Goal: Transaction & Acquisition: Book appointment/travel/reservation

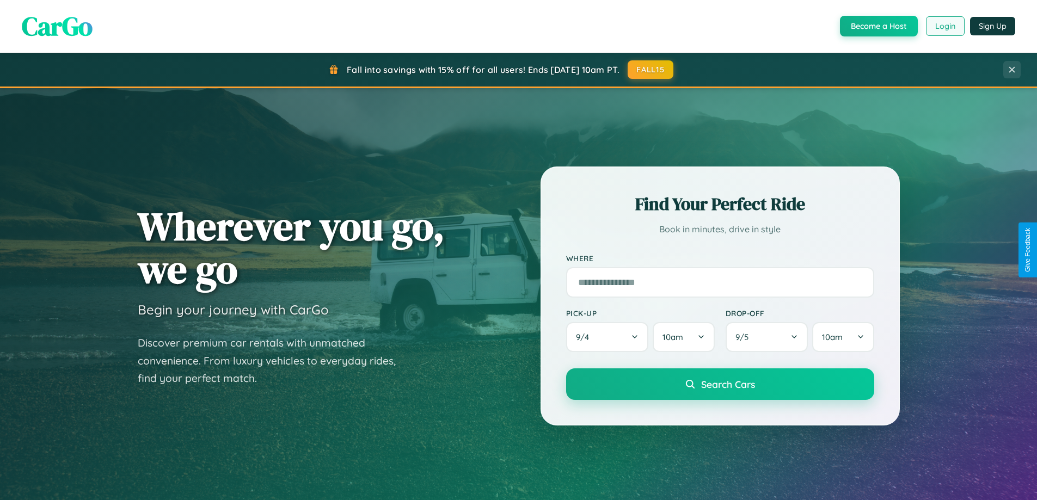
click at [944, 26] on button "Login" at bounding box center [945, 26] width 39 height 20
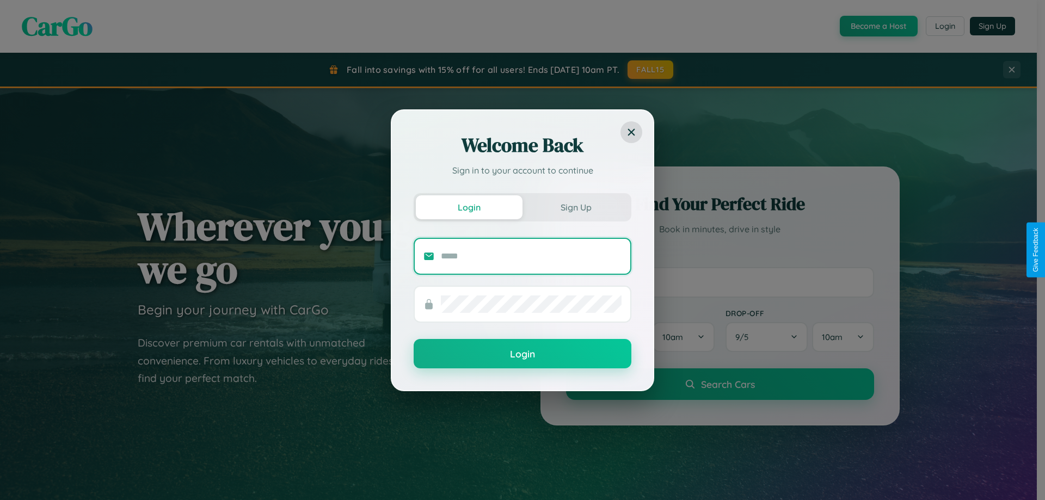
click at [531, 256] on input "text" at bounding box center [531, 256] width 181 height 17
type input "**********"
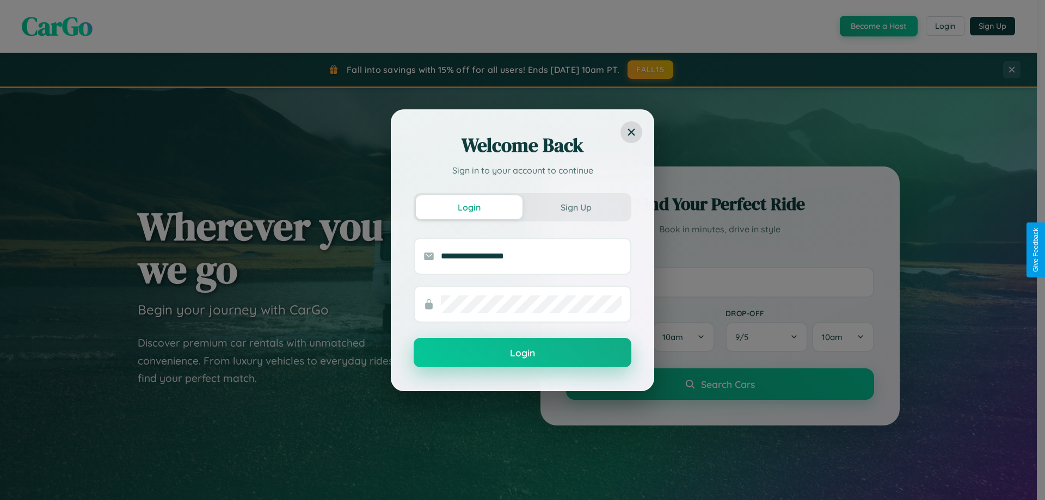
click at [522, 353] on button "Login" at bounding box center [523, 352] width 218 height 29
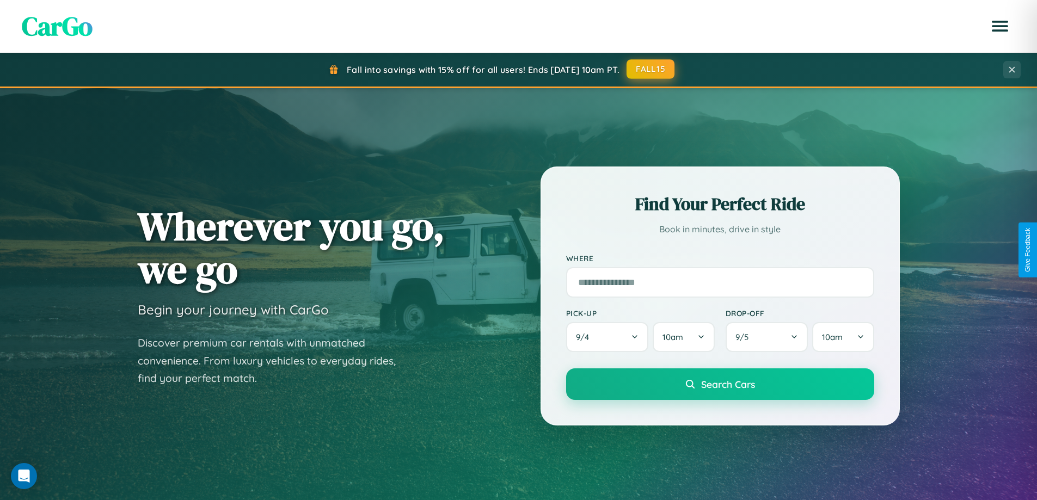
click at [651, 69] on button "FALL15" at bounding box center [650, 69] width 48 height 20
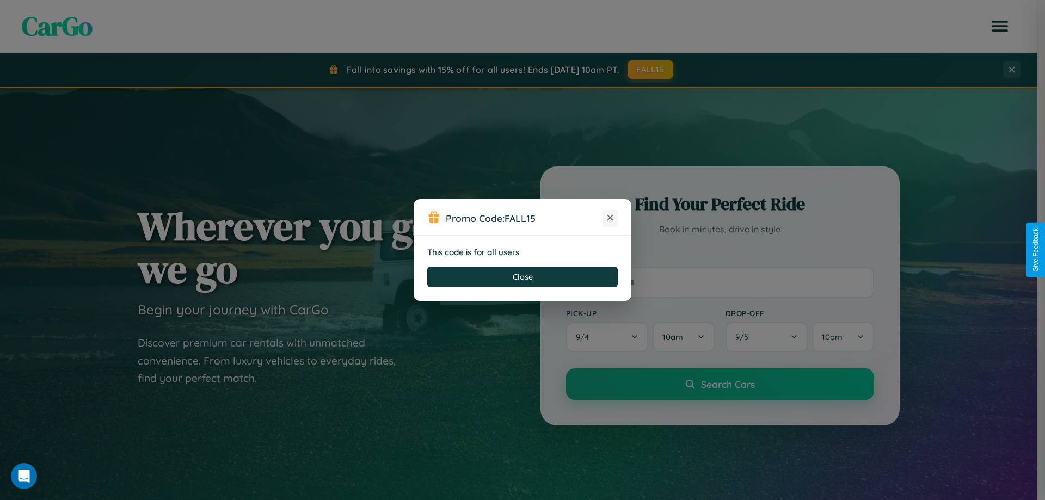
click at [610, 218] on icon at bounding box center [610, 217] width 11 height 11
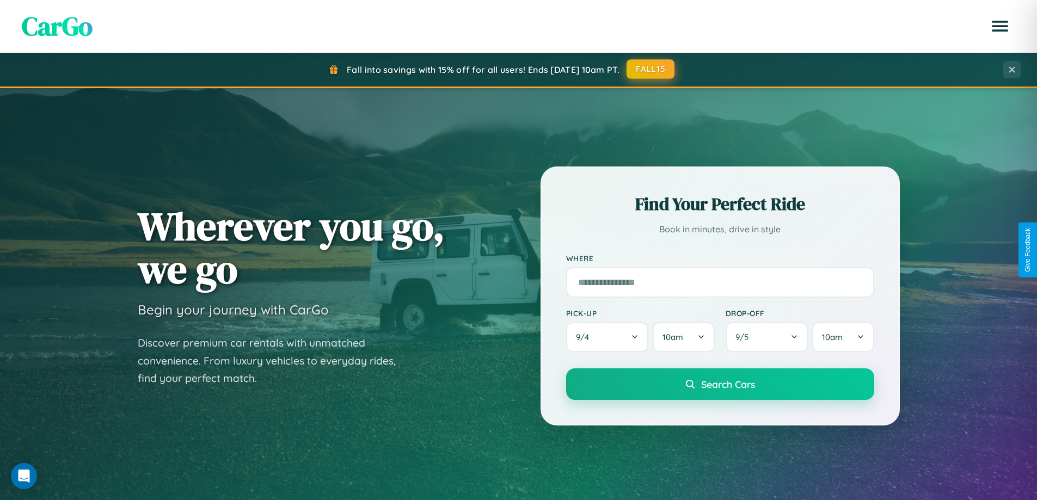
click at [651, 69] on button "FALL15" at bounding box center [650, 69] width 48 height 20
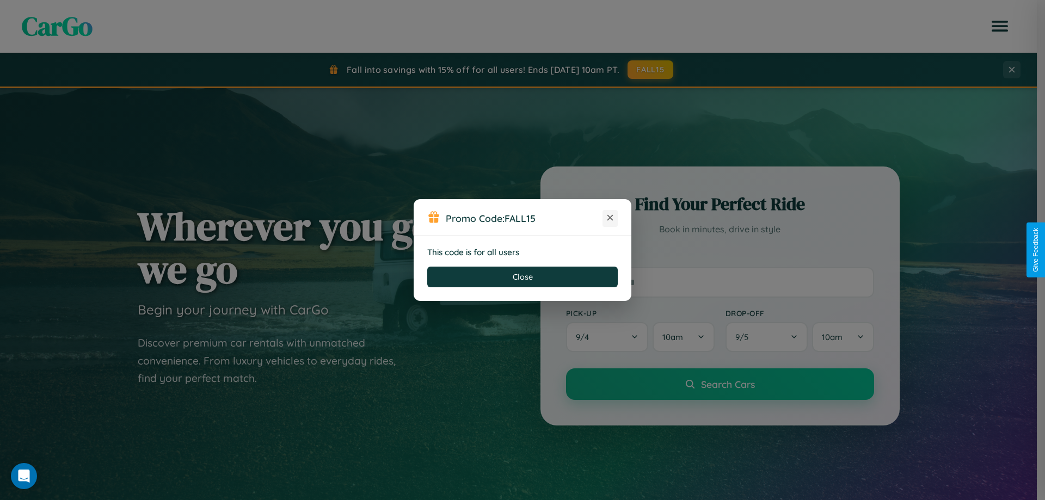
click at [610, 218] on icon at bounding box center [610, 217] width 11 height 11
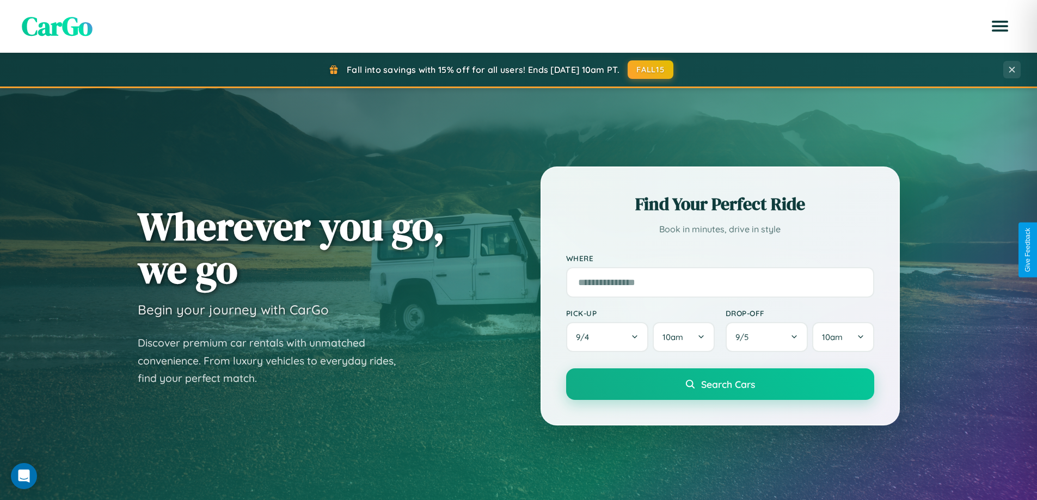
scroll to position [32, 0]
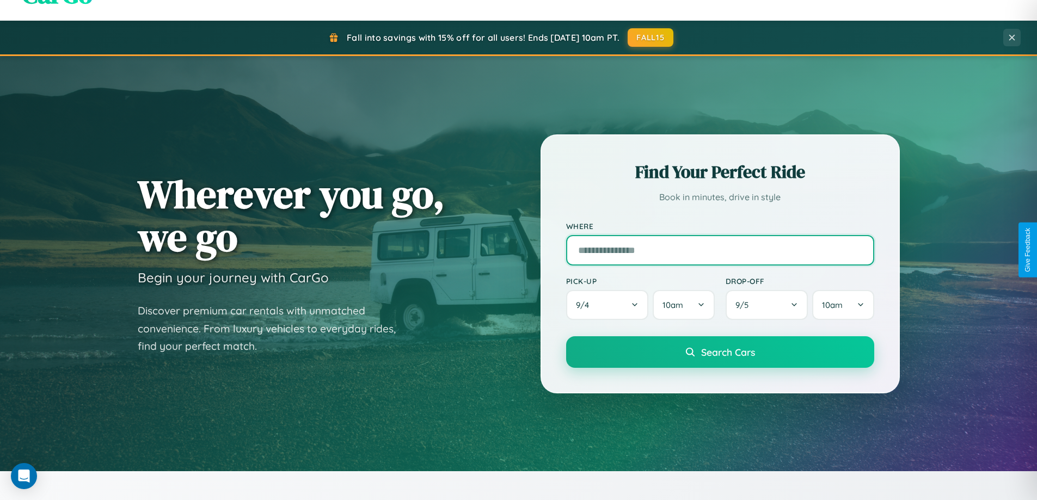
click at [720, 250] on input "text" at bounding box center [720, 250] width 308 height 30
type input "*****"
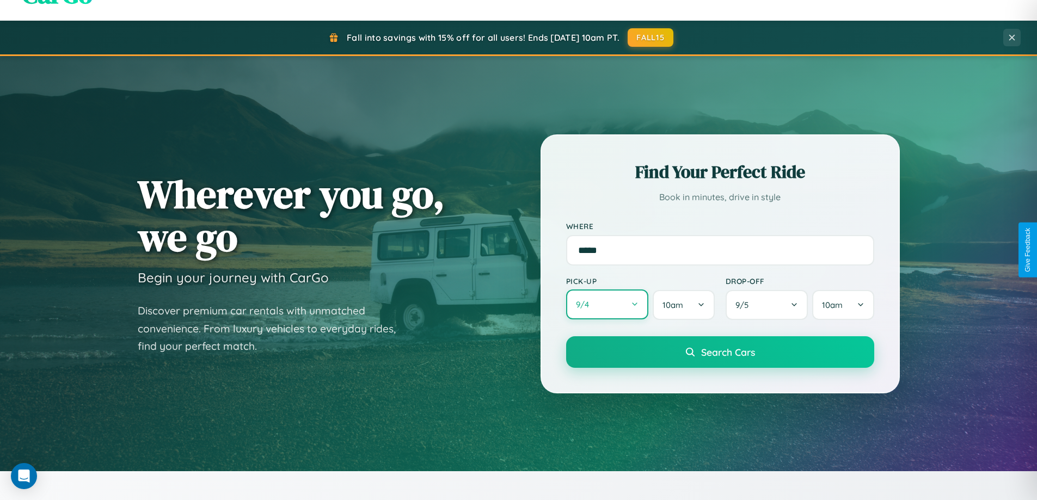
click at [607, 305] on button "9 / 4" at bounding box center [607, 305] width 83 height 30
select select "*"
select select "****"
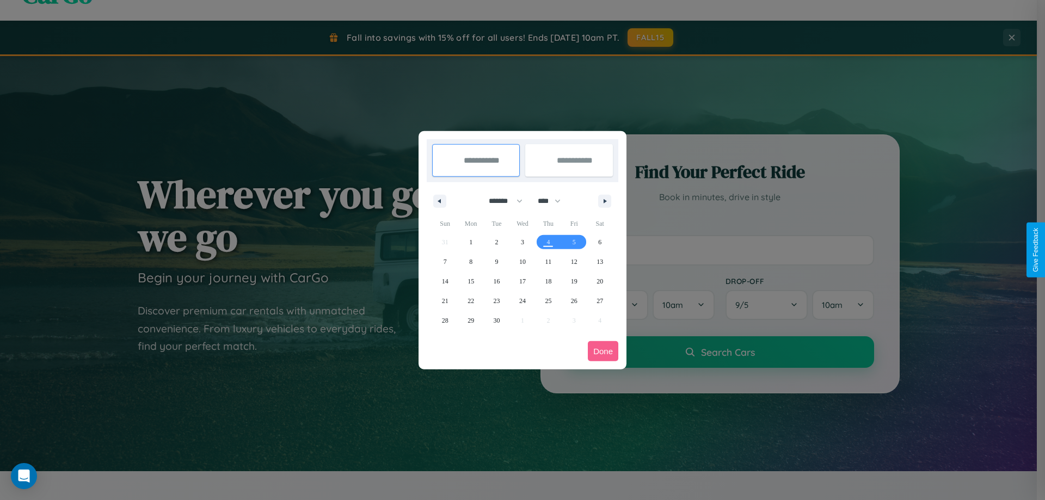
click at [501, 201] on select "******* ******** ***** ***** *** **** **** ****** ********* ******* ******** **…" at bounding box center [504, 201] width 46 height 18
select select "*"
click at [600, 261] on span "11" at bounding box center [599, 262] width 7 height 20
type input "**********"
click at [445, 300] on span "19" at bounding box center [445, 301] width 7 height 20
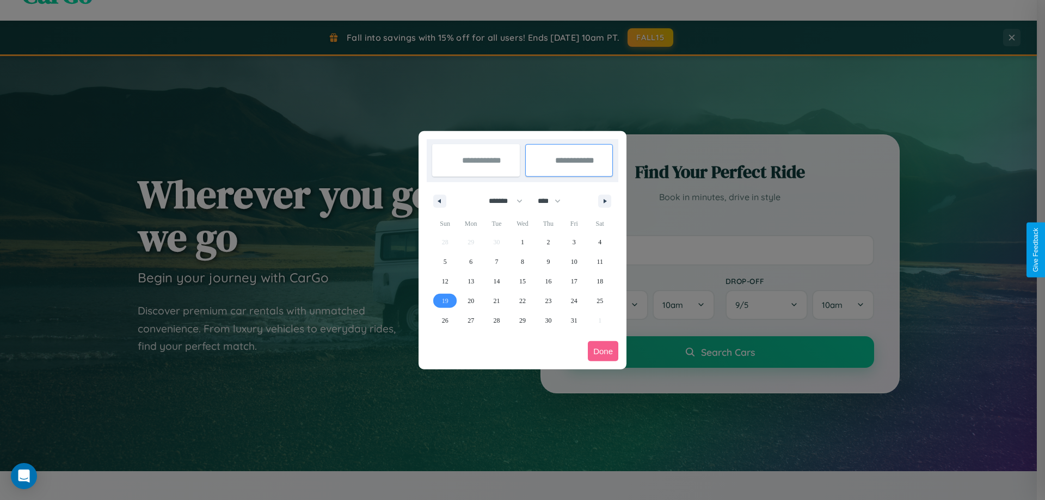
type input "**********"
click at [603, 351] on button "Done" at bounding box center [603, 351] width 30 height 20
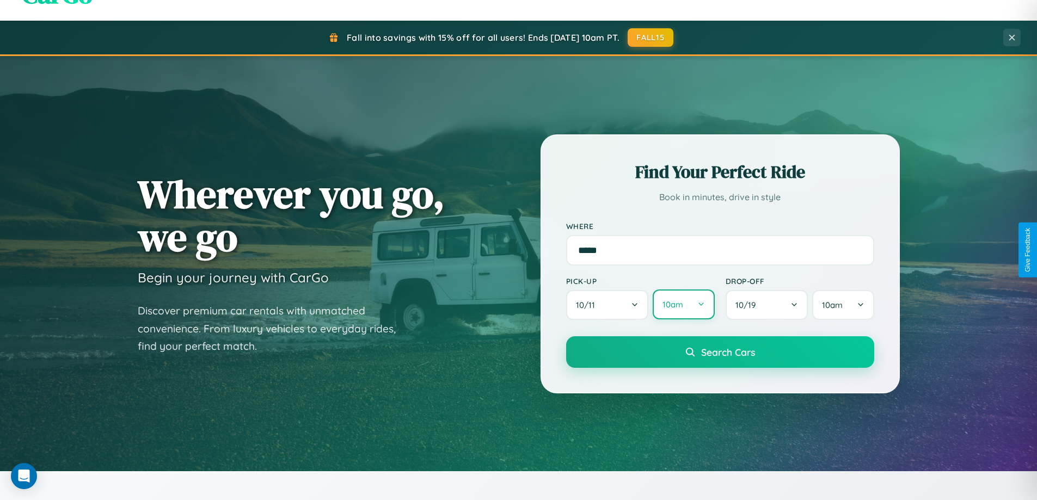
click at [683, 305] on button "10am" at bounding box center [684, 305] width 62 height 30
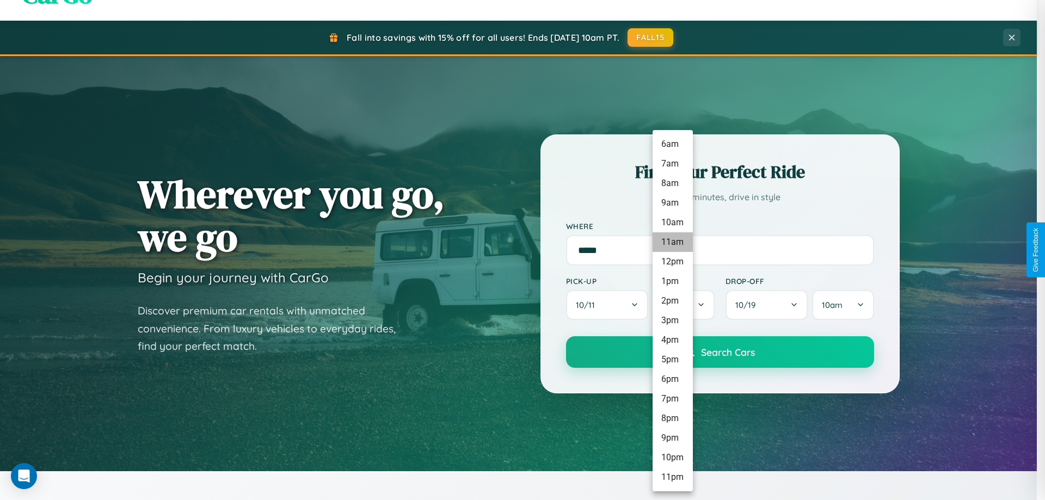
click at [672, 242] on li "11am" at bounding box center [673, 242] width 40 height 20
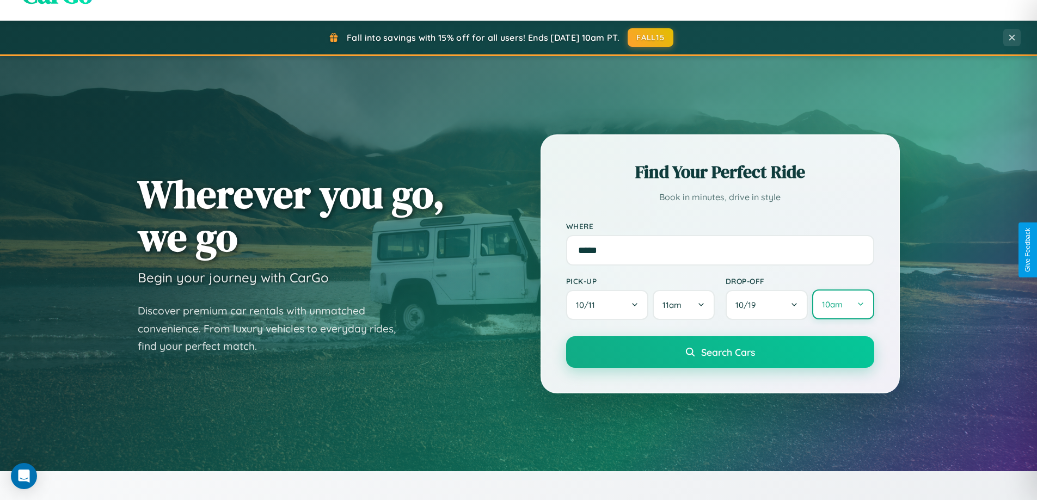
click at [843, 305] on button "10am" at bounding box center [843, 305] width 62 height 30
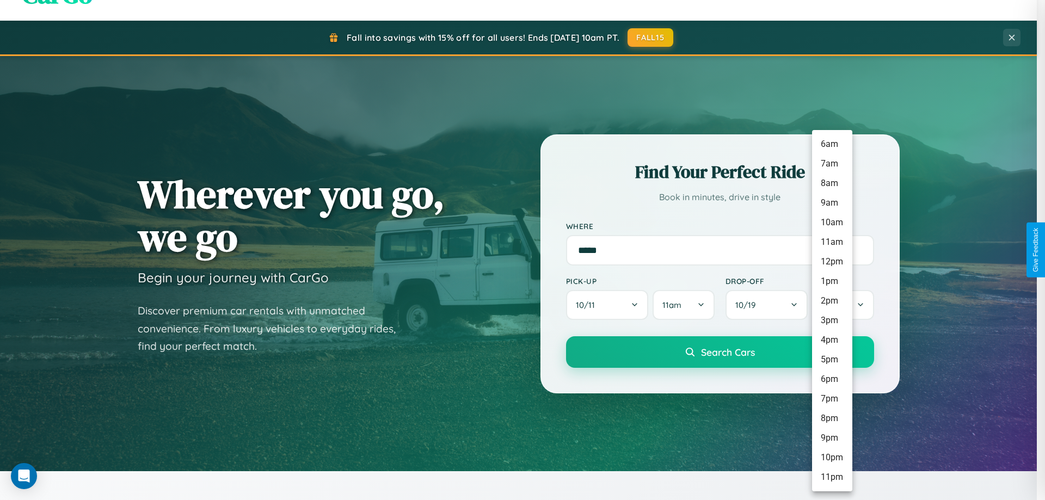
click at [832, 458] on li "10pm" at bounding box center [832, 458] width 40 height 20
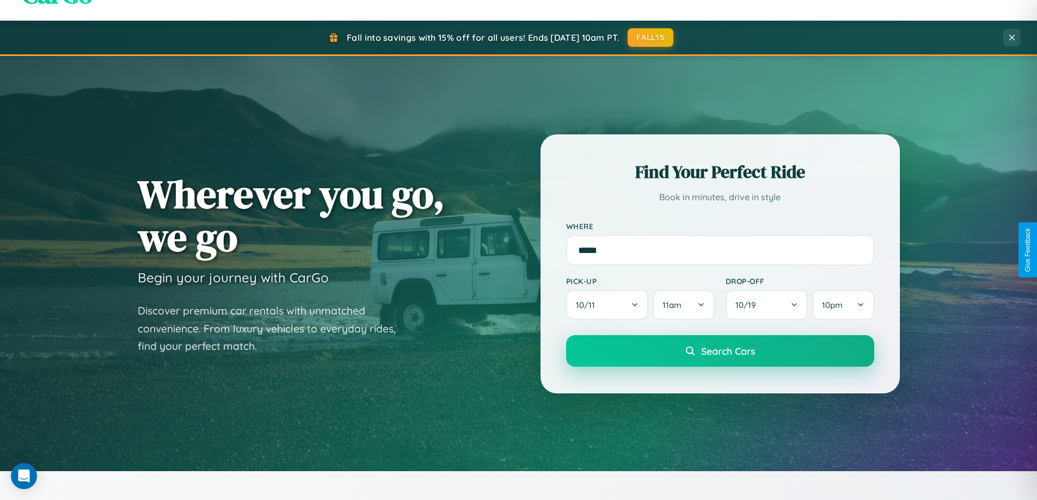
click at [720, 352] on span "Search Cars" at bounding box center [728, 351] width 54 height 12
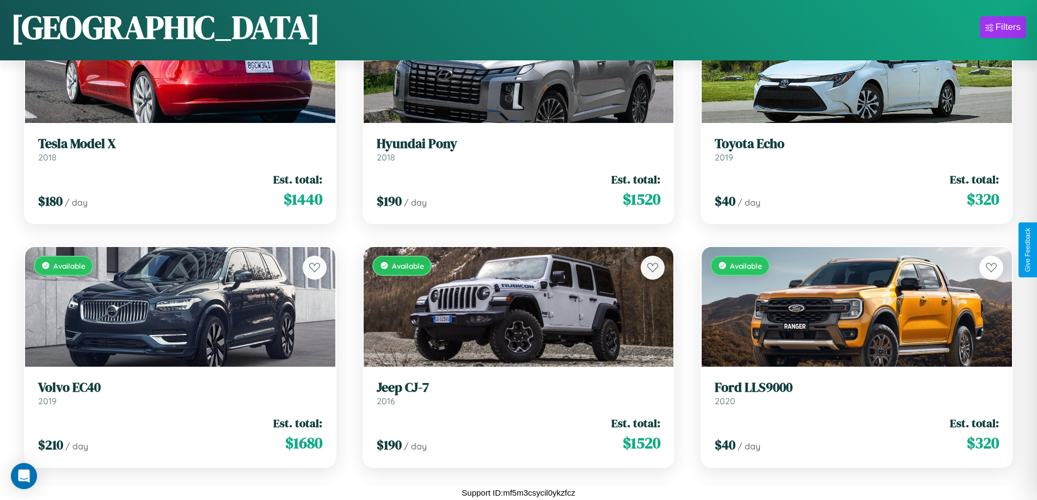
scroll to position [5271, 0]
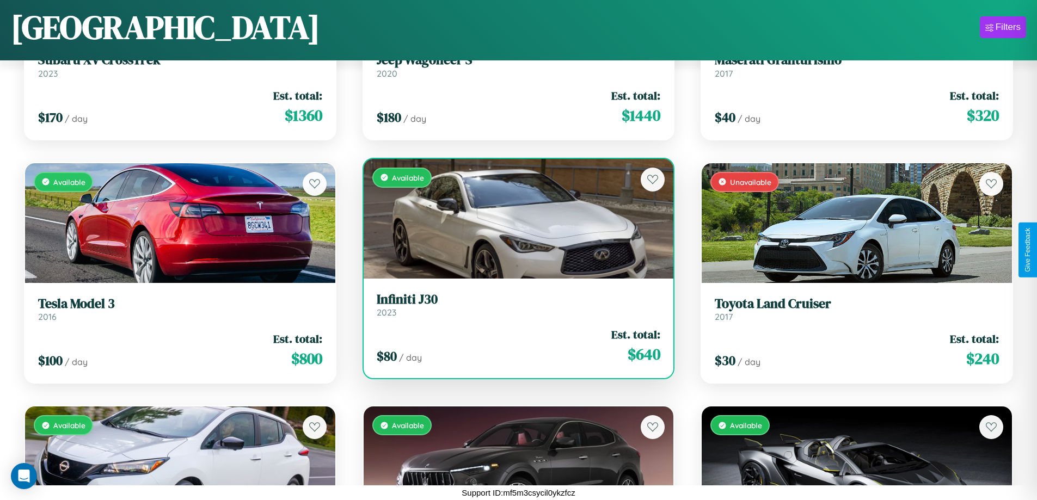
click at [514, 219] on div "Available" at bounding box center [519, 219] width 310 height 120
click at [514, 218] on div "Available" at bounding box center [519, 219] width 310 height 120
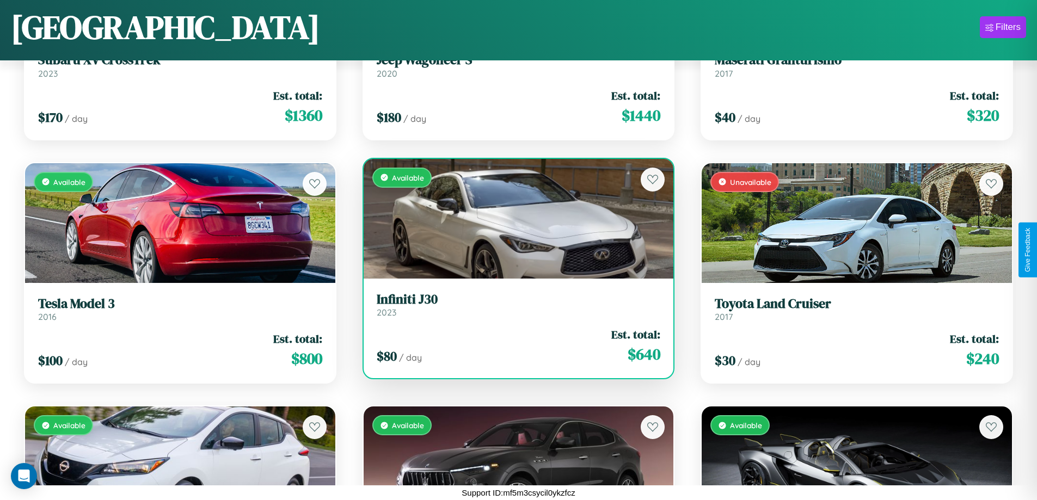
click at [514, 218] on div "Available" at bounding box center [519, 219] width 310 height 120
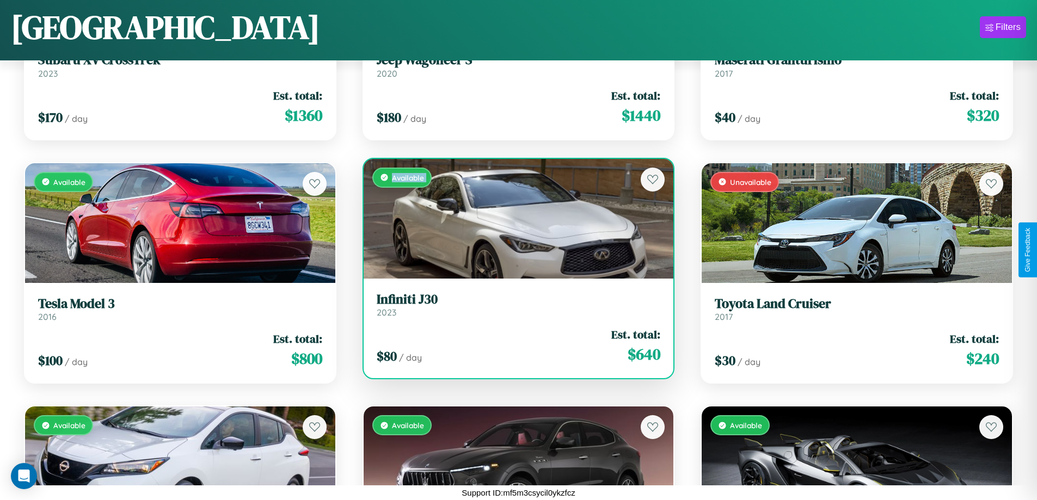
click at [514, 218] on div "Available" at bounding box center [519, 219] width 310 height 120
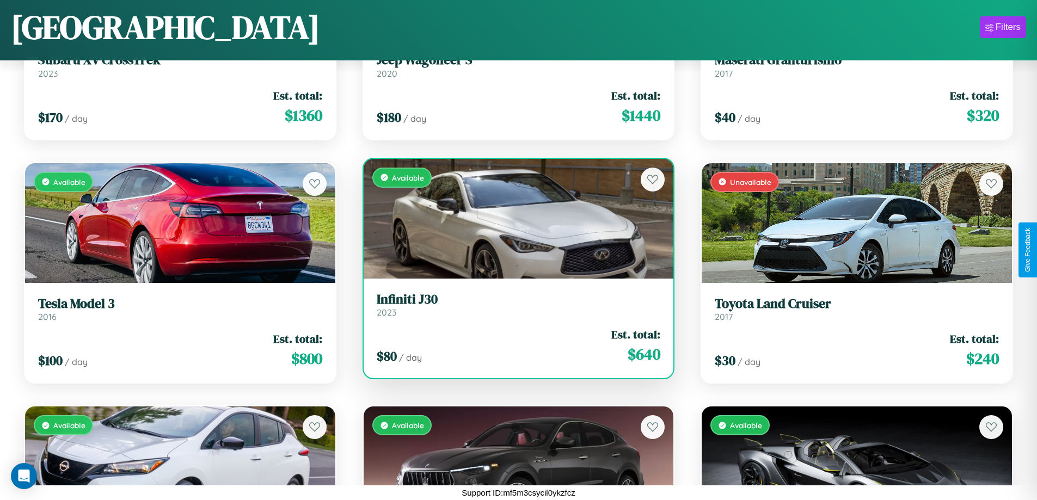
click at [514, 218] on div "Available" at bounding box center [519, 219] width 310 height 120
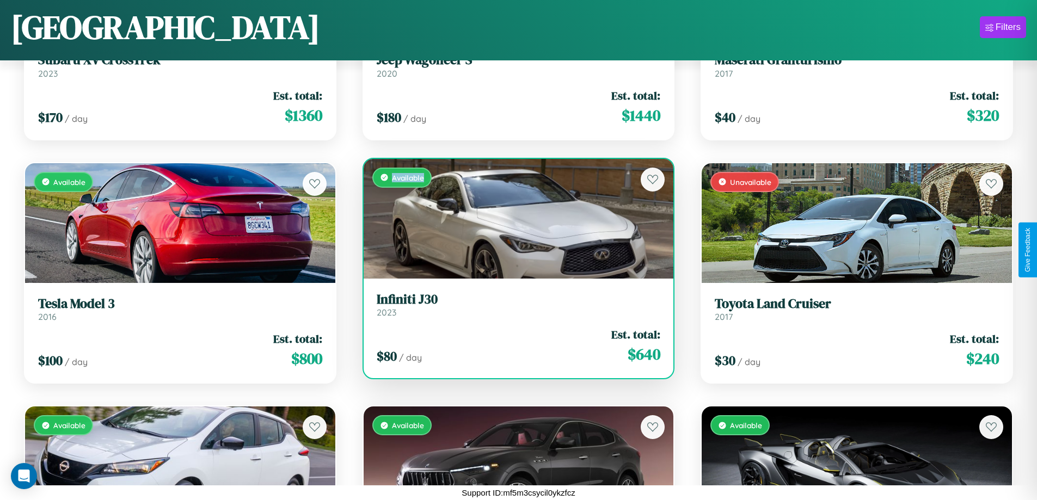
click at [514, 218] on div "Available" at bounding box center [519, 219] width 310 height 120
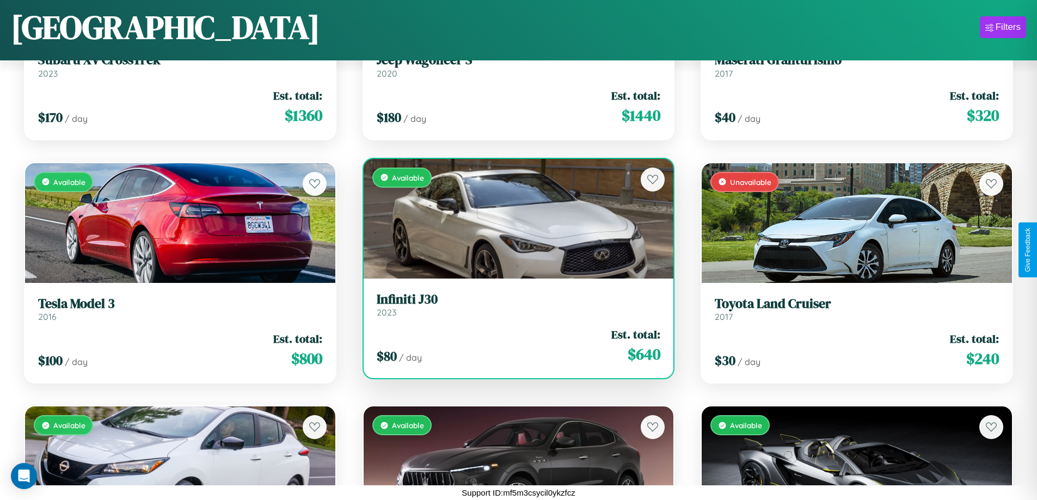
click at [514, 304] on h3 "Infiniti J30" at bounding box center [519, 300] width 284 height 16
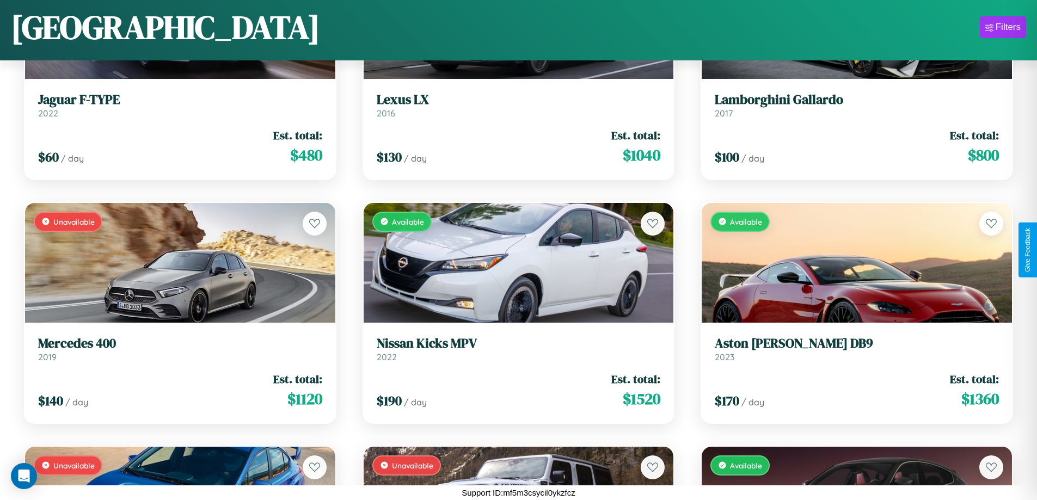
scroll to position [4296, 0]
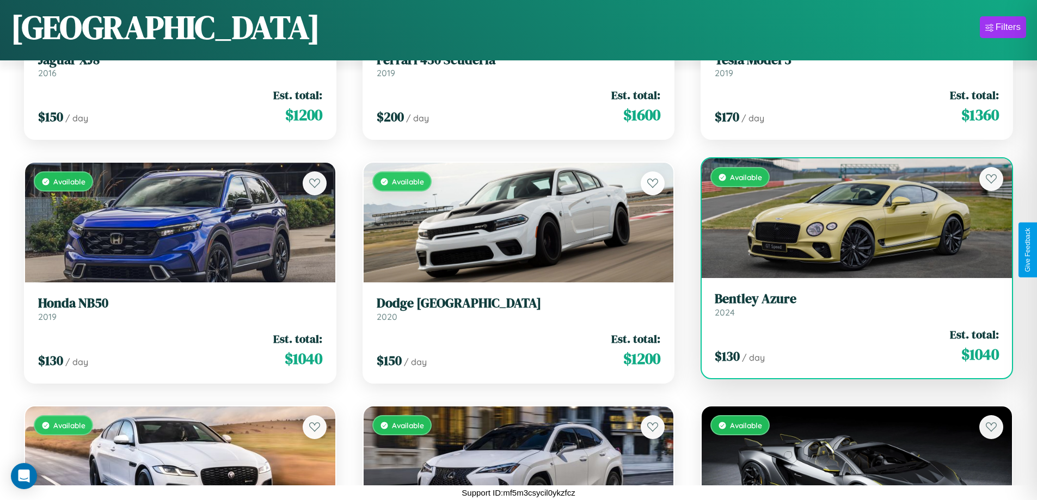
click at [850, 218] on div "Available" at bounding box center [857, 218] width 310 height 120
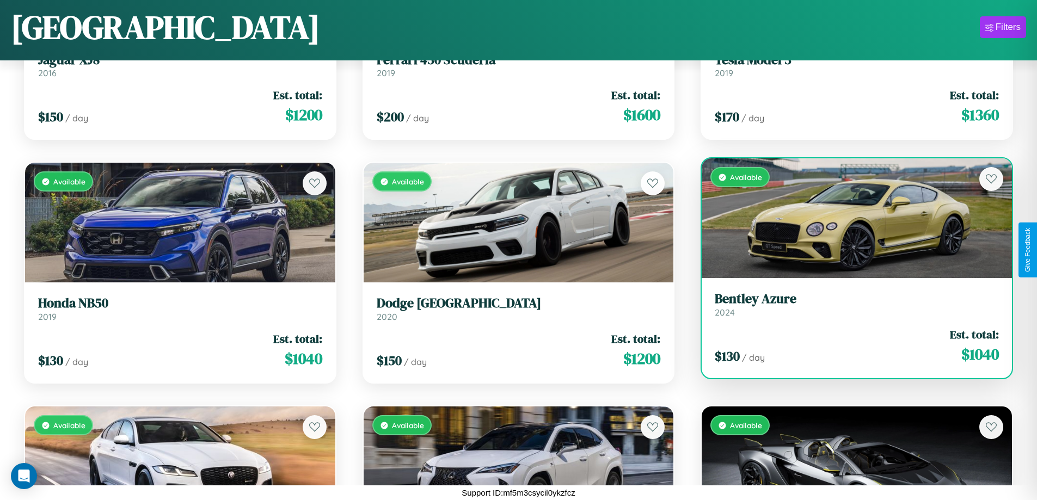
click at [850, 218] on div "Available" at bounding box center [857, 218] width 310 height 120
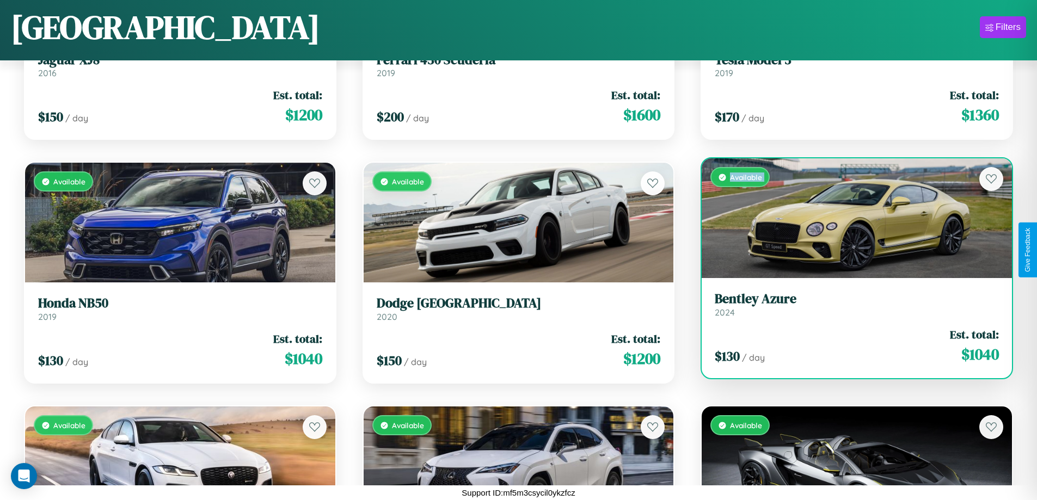
click at [850, 218] on div "Available" at bounding box center [857, 218] width 310 height 120
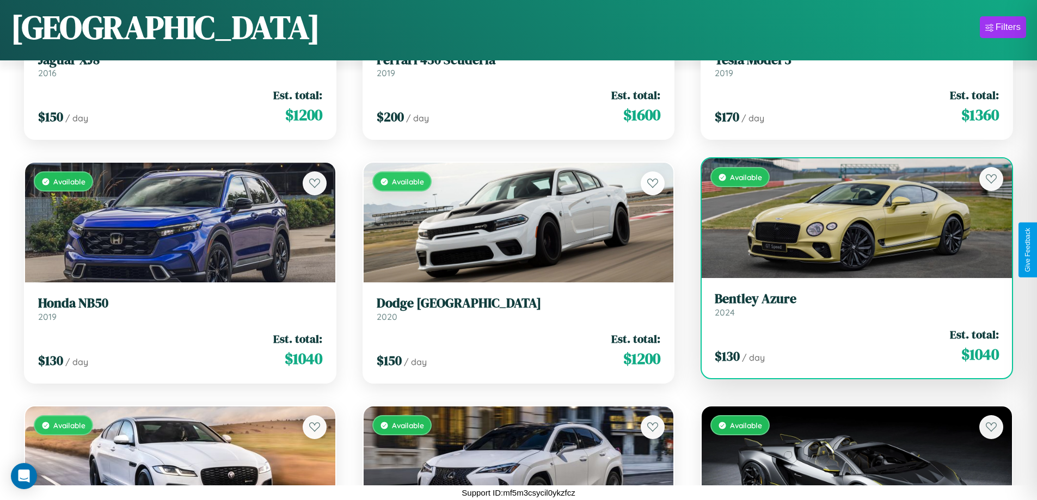
click at [850, 218] on div "Available" at bounding box center [857, 218] width 310 height 120
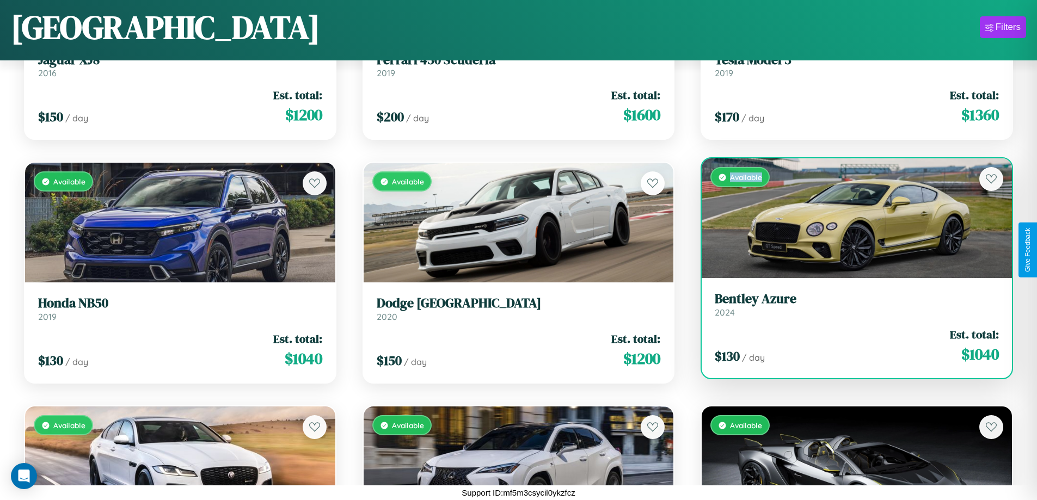
click at [850, 218] on div "Available" at bounding box center [857, 218] width 310 height 120
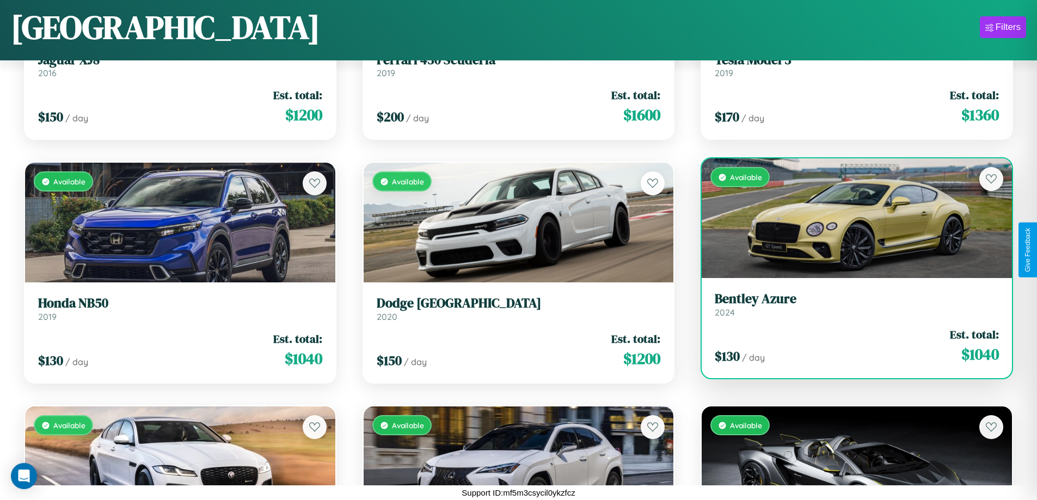
click at [850, 304] on h3 "Bentley Azure" at bounding box center [857, 299] width 284 height 16
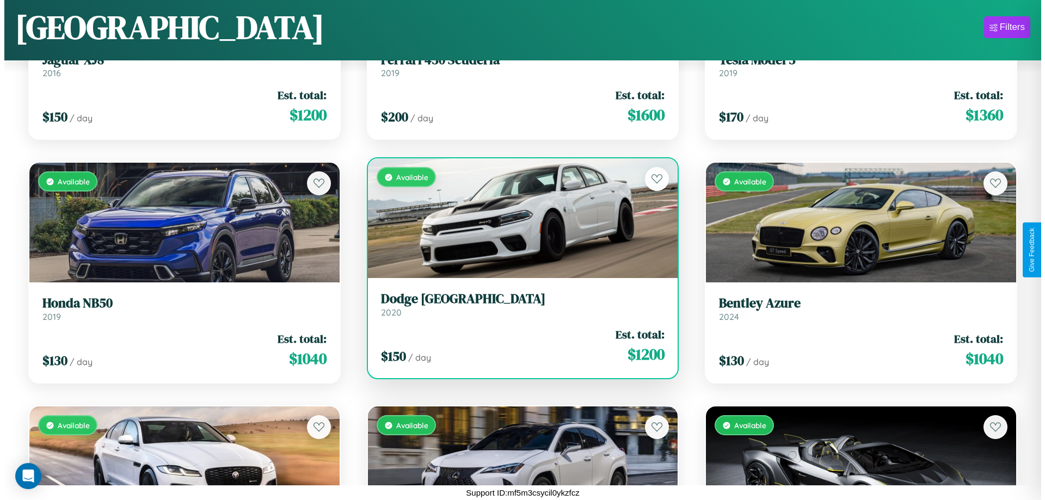
scroll to position [0, 0]
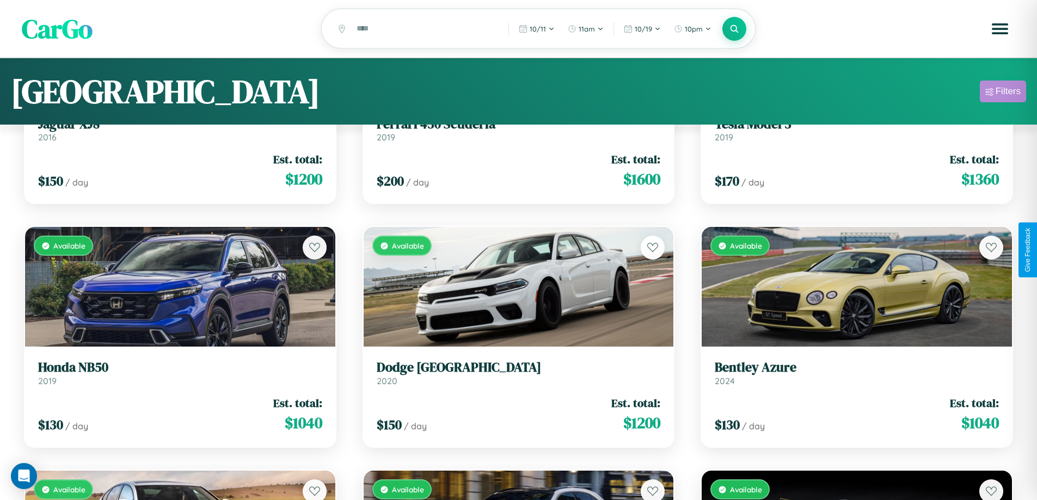
click at [1003, 93] on div "Filters" at bounding box center [1007, 91] width 25 height 11
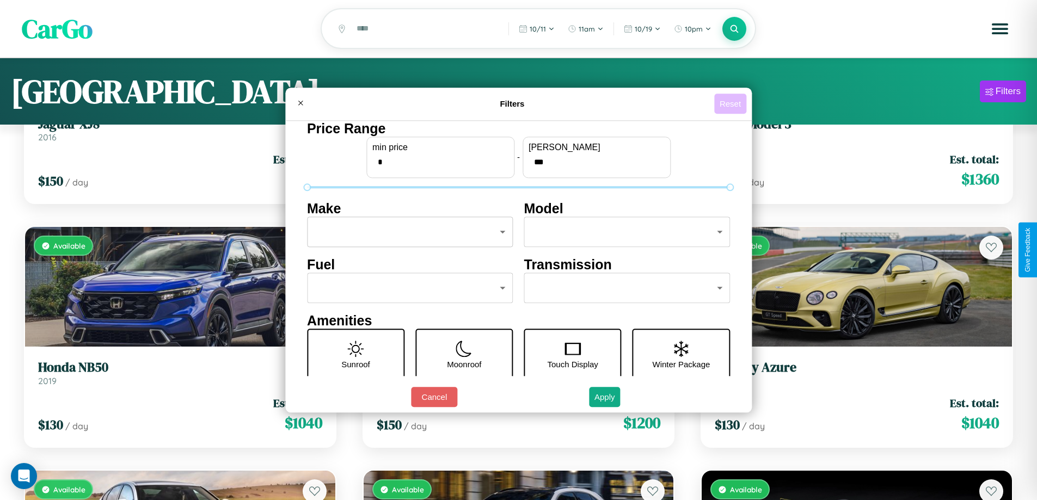
click at [731, 103] on button "Reset" at bounding box center [730, 104] width 32 height 20
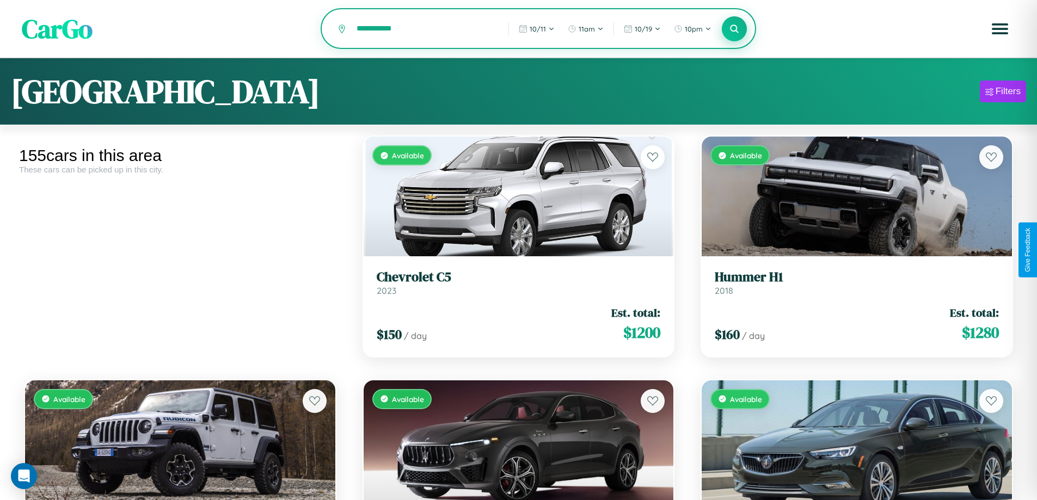
type input "**********"
click at [734, 29] on icon at bounding box center [734, 28] width 10 height 10
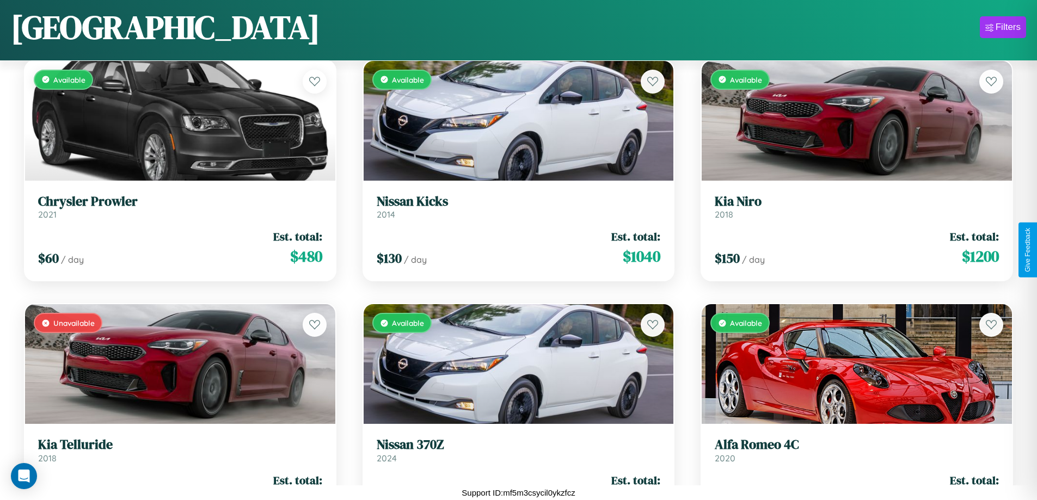
scroll to position [4540, 0]
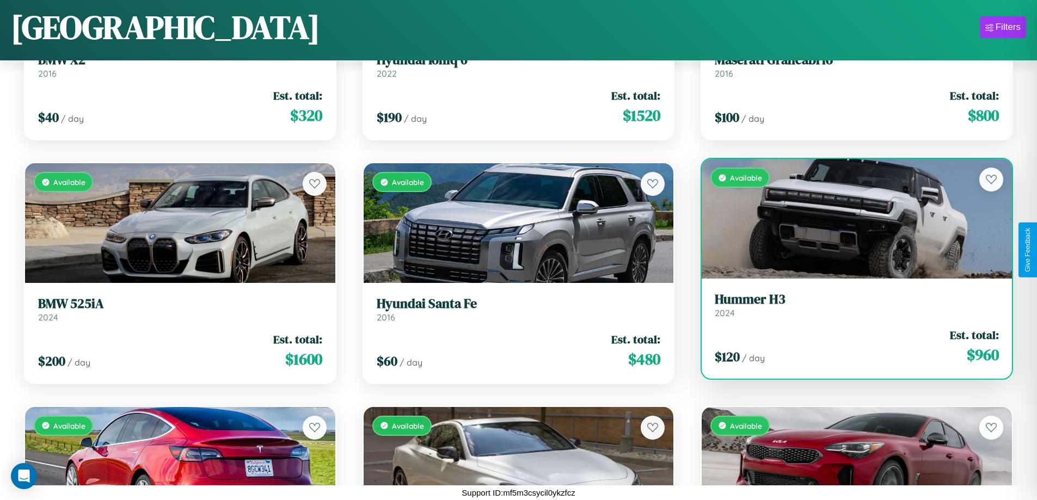
click at [850, 305] on h3 "Hummer H3" at bounding box center [857, 300] width 284 height 16
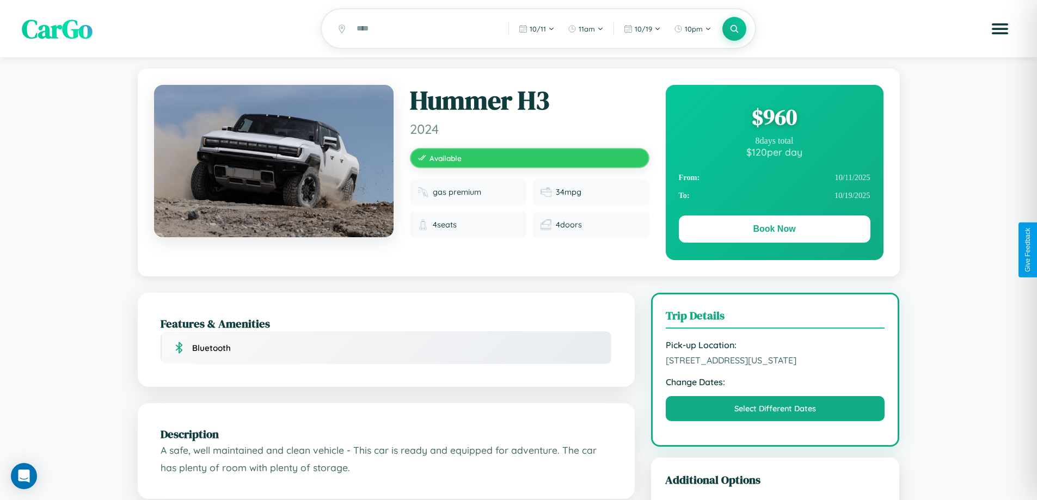
click at [774, 119] on div "$ 960" at bounding box center [775, 116] width 192 height 29
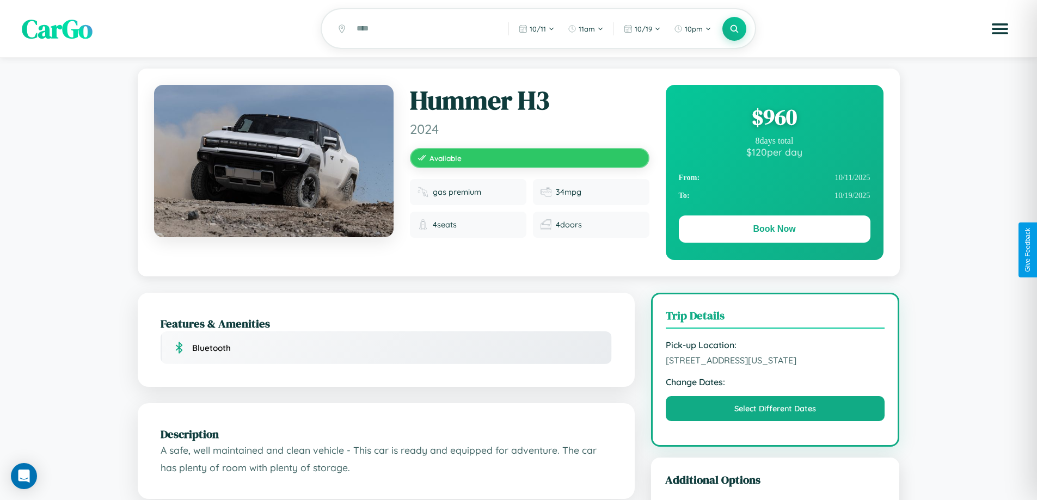
click at [774, 119] on div "$ 960" at bounding box center [775, 116] width 192 height 29
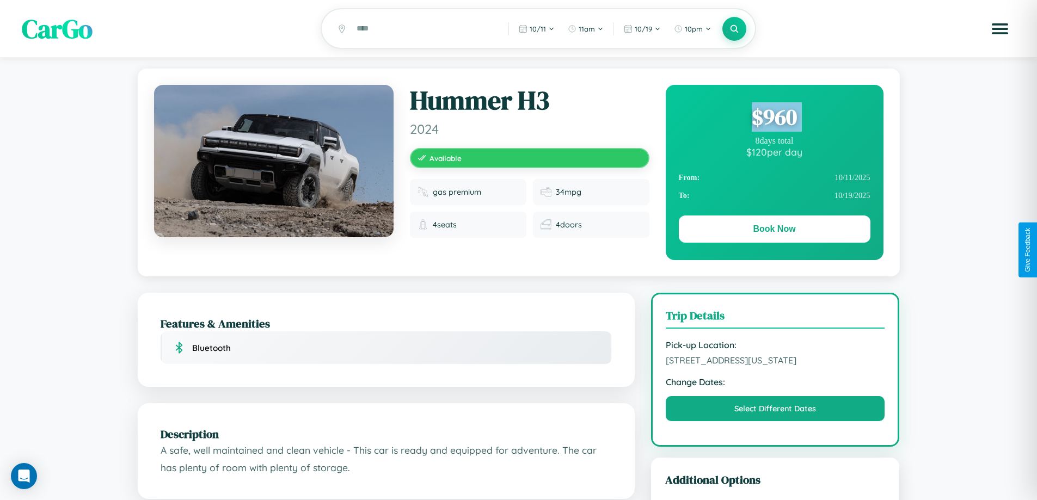
click at [774, 119] on div "$ 960" at bounding box center [775, 116] width 192 height 29
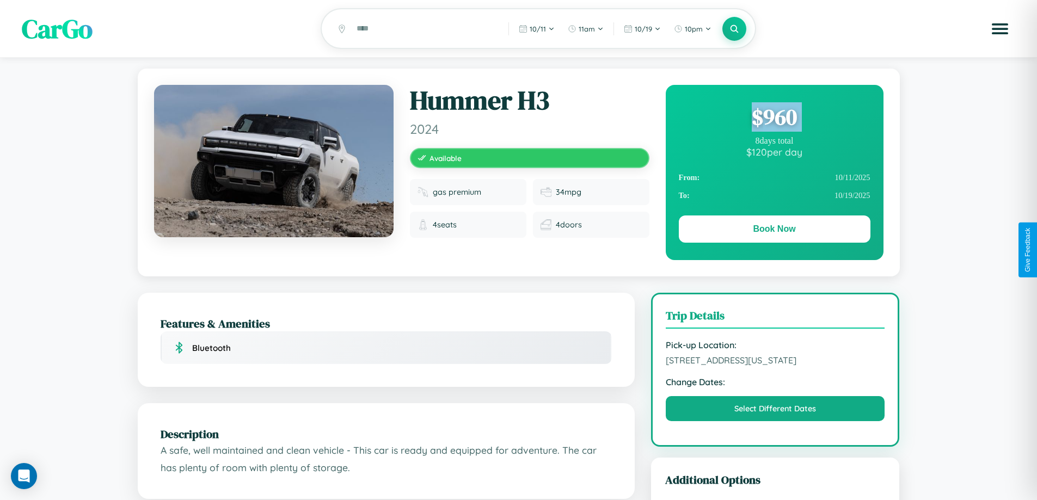
click at [774, 119] on div "$ 960" at bounding box center [775, 116] width 192 height 29
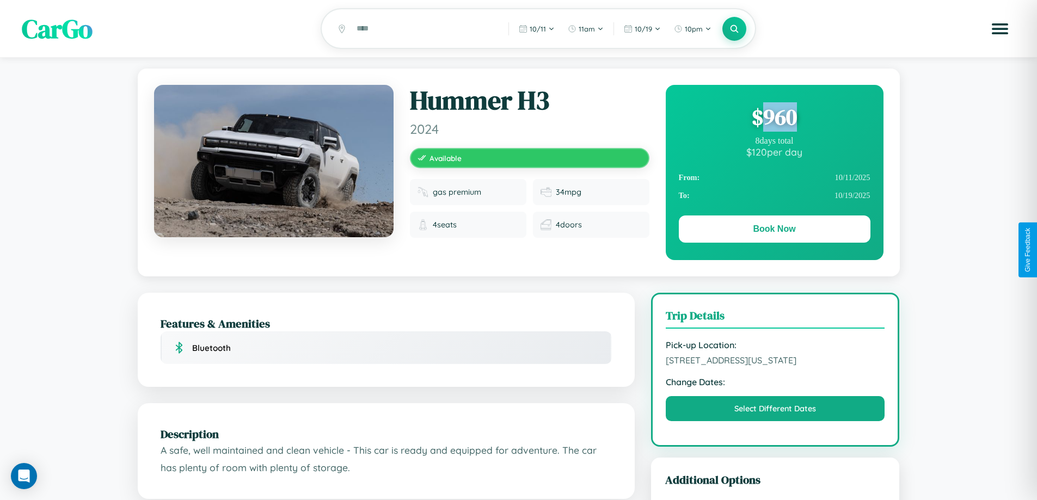
click at [774, 119] on div "$ 960" at bounding box center [775, 116] width 192 height 29
